Goal: Browse casually

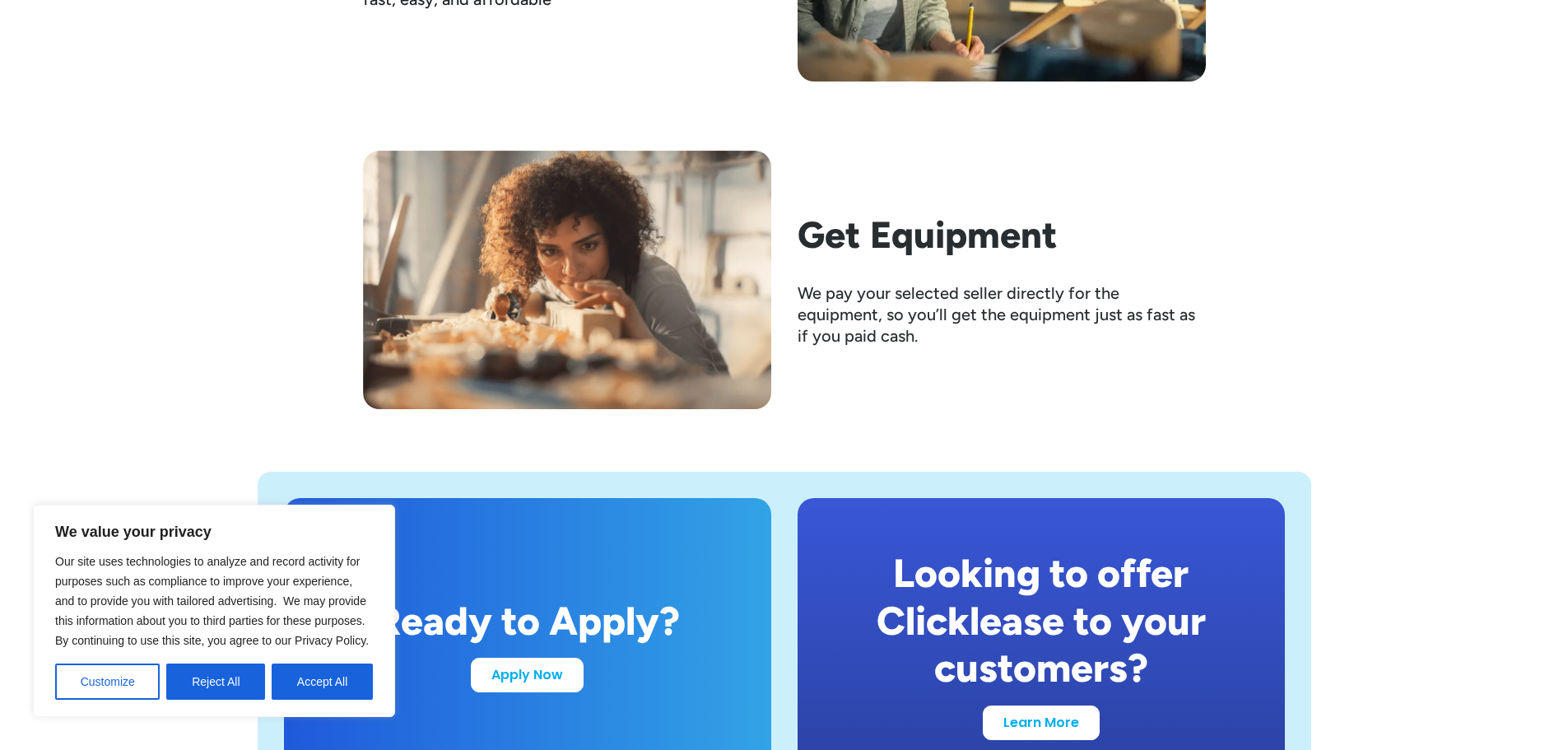
scroll to position [2881, 0]
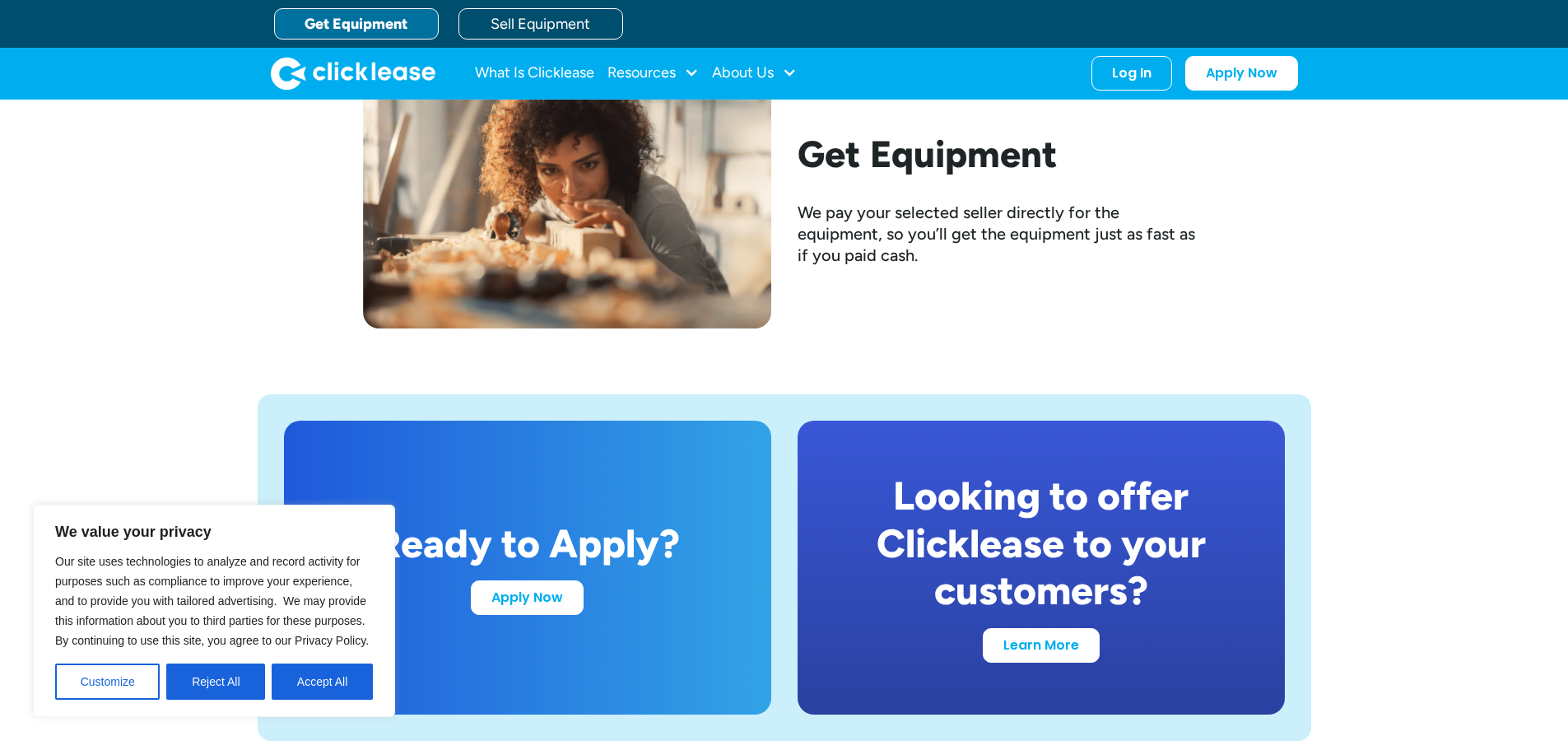
click at [324, 680] on button "Accept All" at bounding box center [322, 682] width 101 height 37
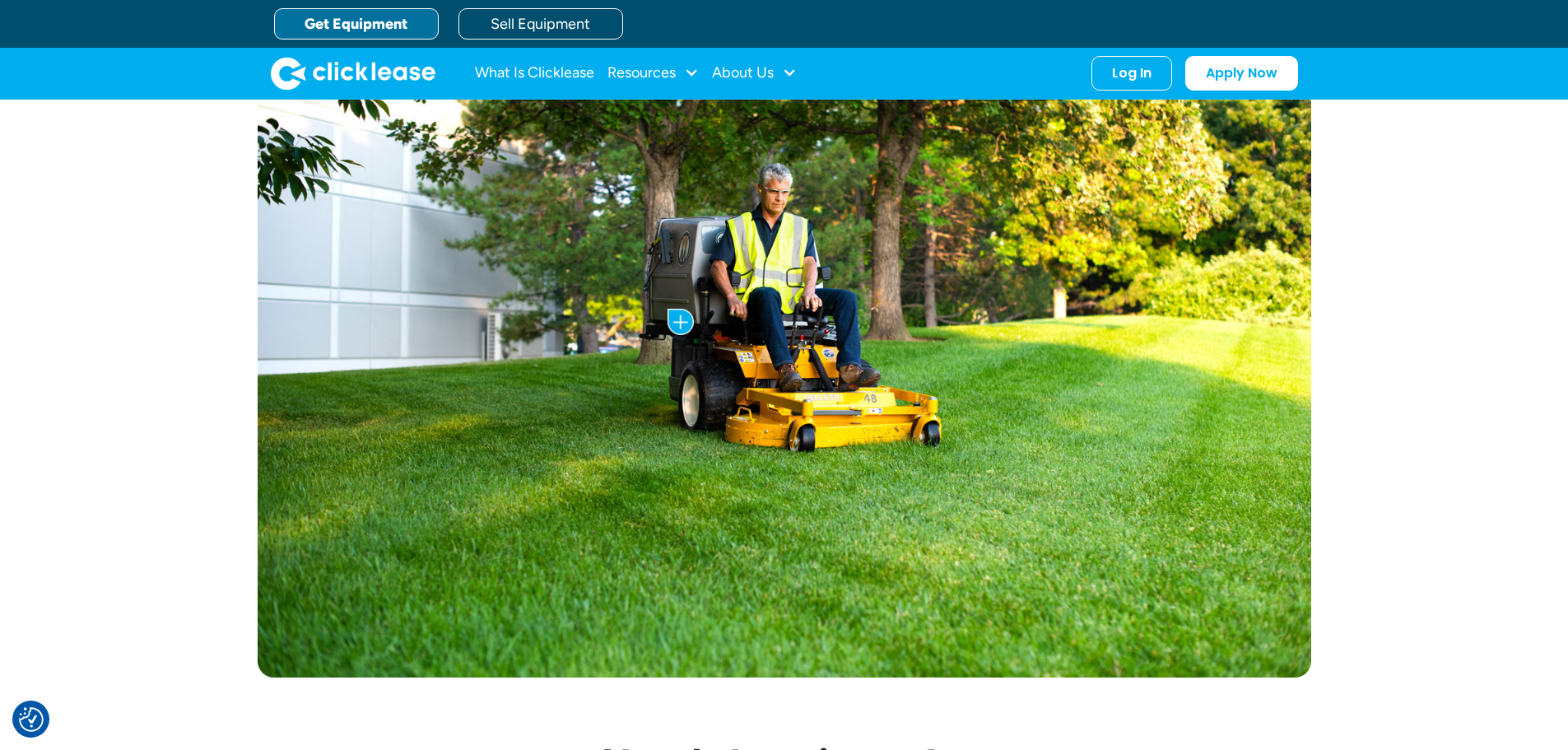
scroll to position [0, 0]
